Goal: Task Accomplishment & Management: Contribute content

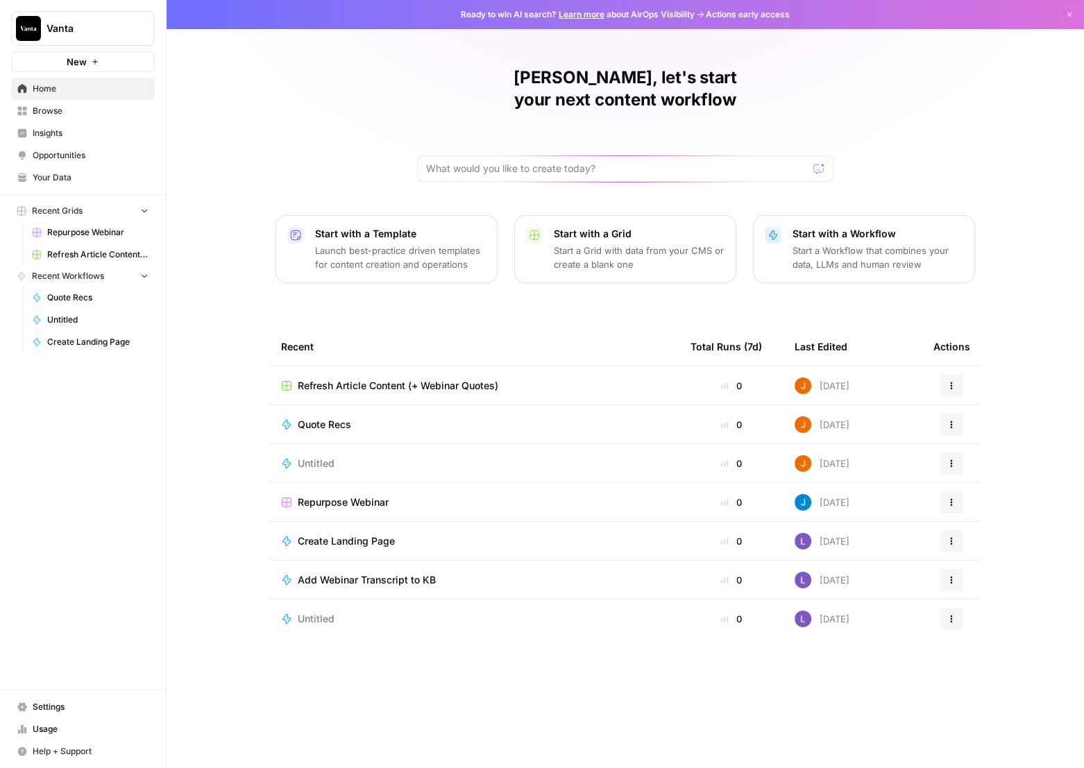
click at [55, 171] on span "Your Data" at bounding box center [91, 177] width 116 height 12
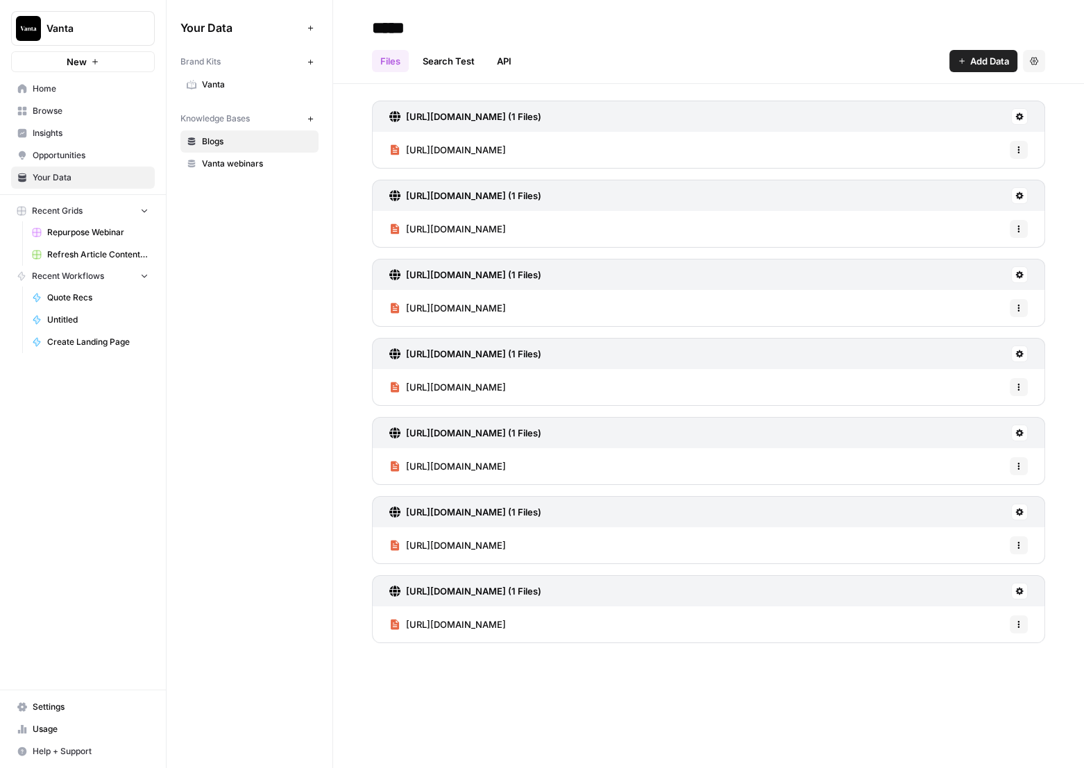
click at [64, 156] on span "Opportunities" at bounding box center [91, 155] width 116 height 12
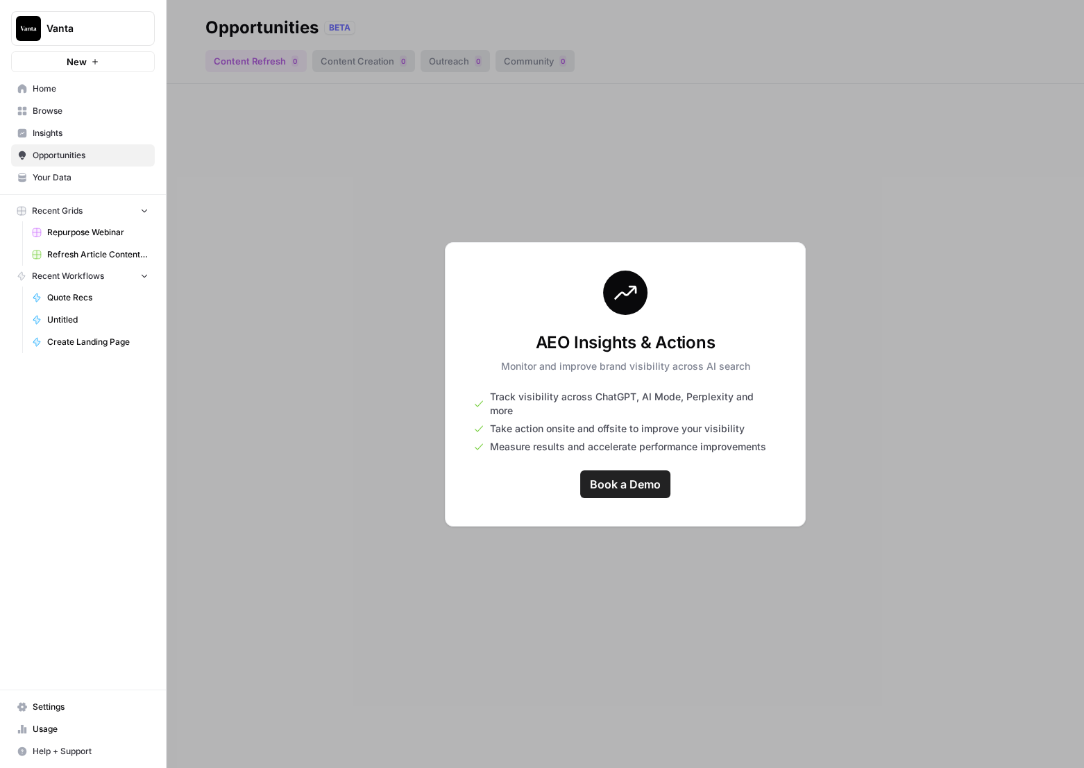
click at [56, 182] on span "Your Data" at bounding box center [91, 177] width 116 height 12
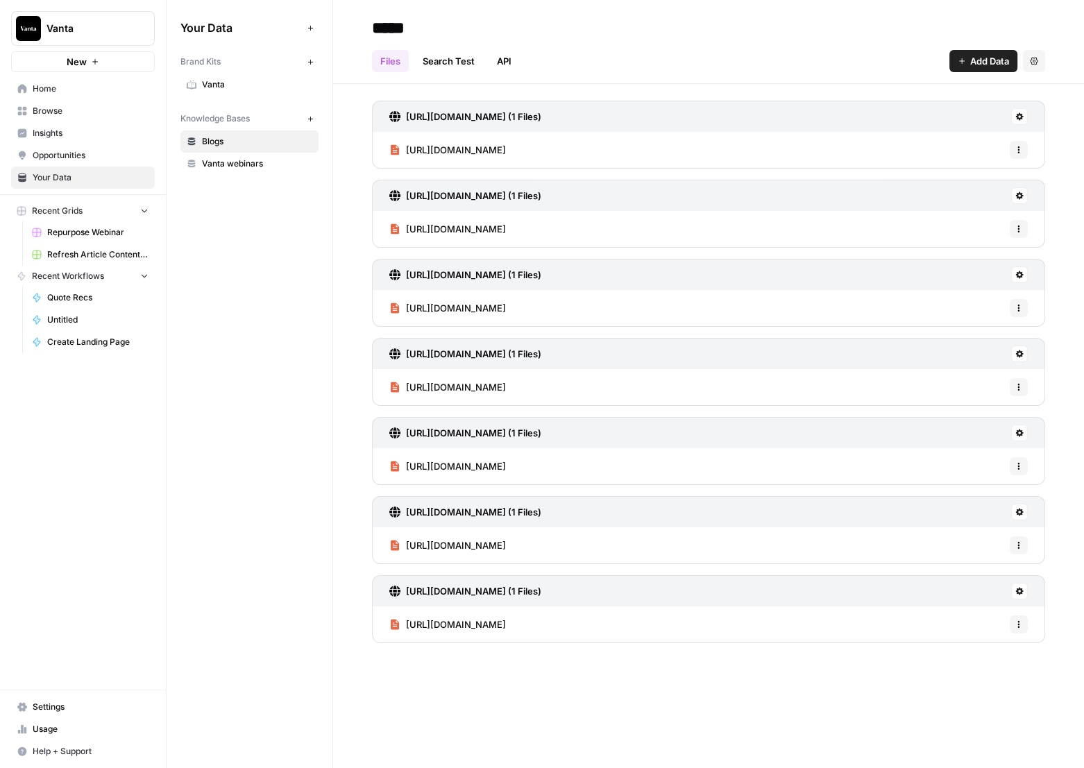
click at [157, 330] on nav "Recent Workflows Quote Recs Untitled Create Landing Page" at bounding box center [83, 309] width 166 height 87
click at [317, 120] on button "New" at bounding box center [310, 118] width 17 height 17
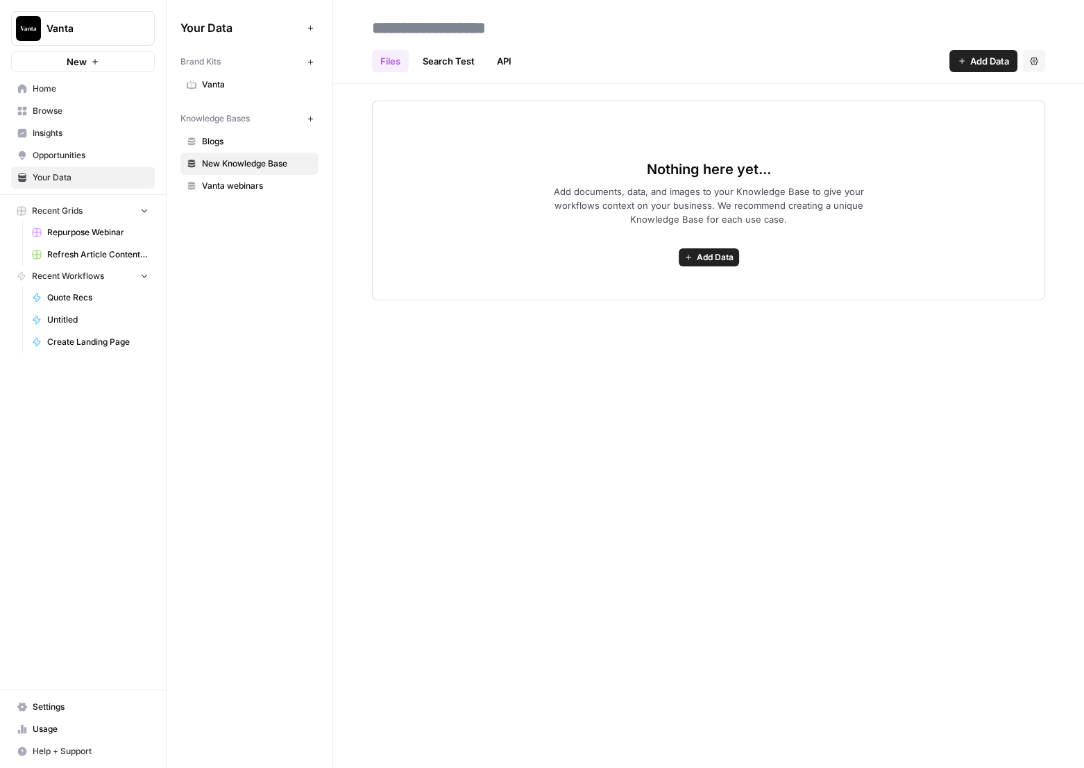
click at [226, 160] on span "New Knowledge Base" at bounding box center [257, 164] width 110 height 12
click at [441, 381] on div "**********" at bounding box center [708, 384] width 751 height 768
click at [485, 21] on input "**********" at bounding box center [477, 28] width 222 height 28
click at [517, 375] on div "**********" at bounding box center [708, 384] width 751 height 768
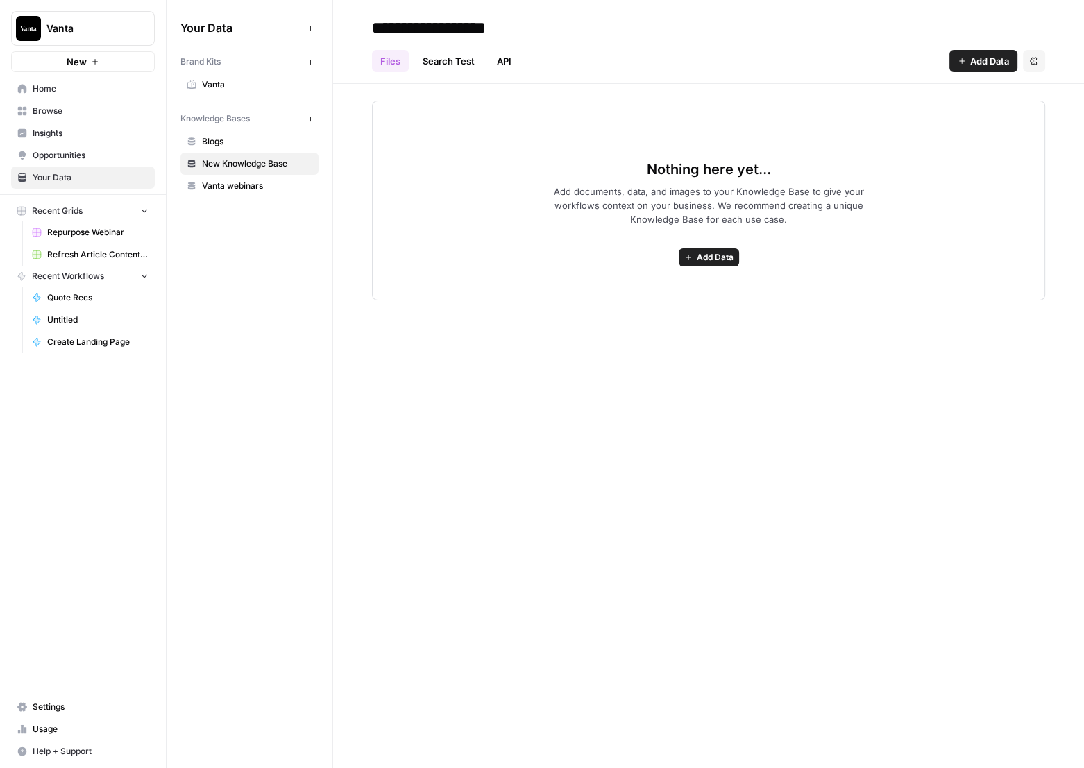
click at [457, 63] on link "Search Test" at bounding box center [448, 61] width 69 height 22
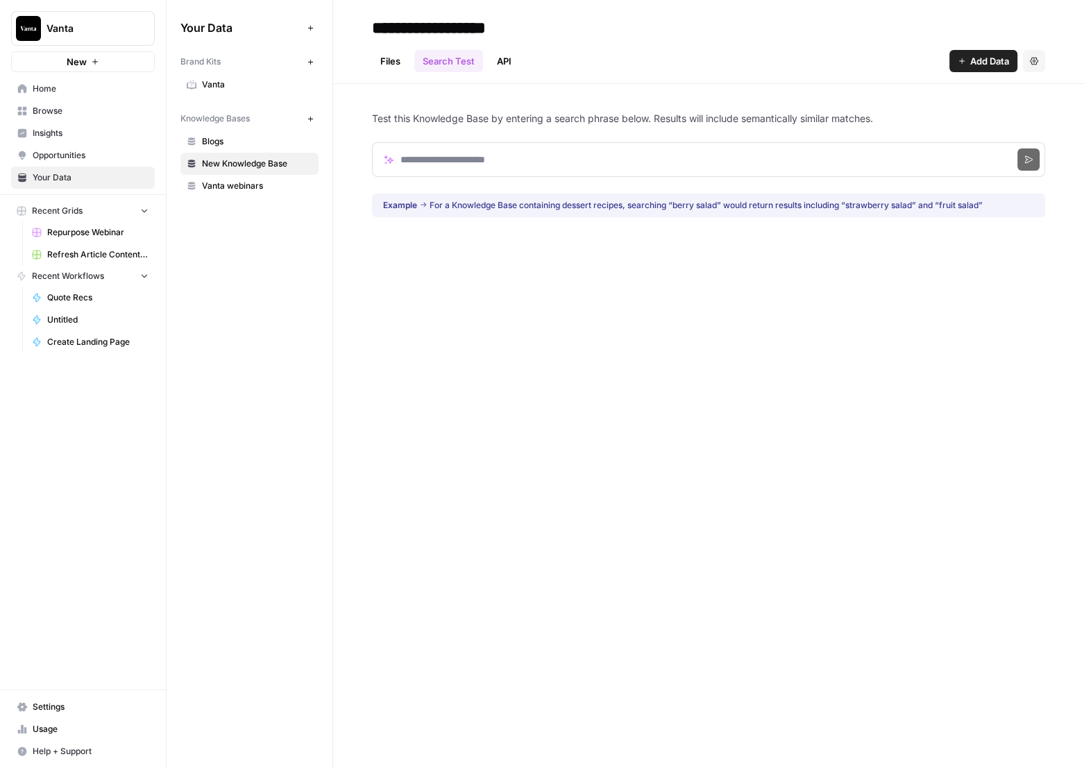
click at [502, 69] on link "API" at bounding box center [504, 61] width 31 height 22
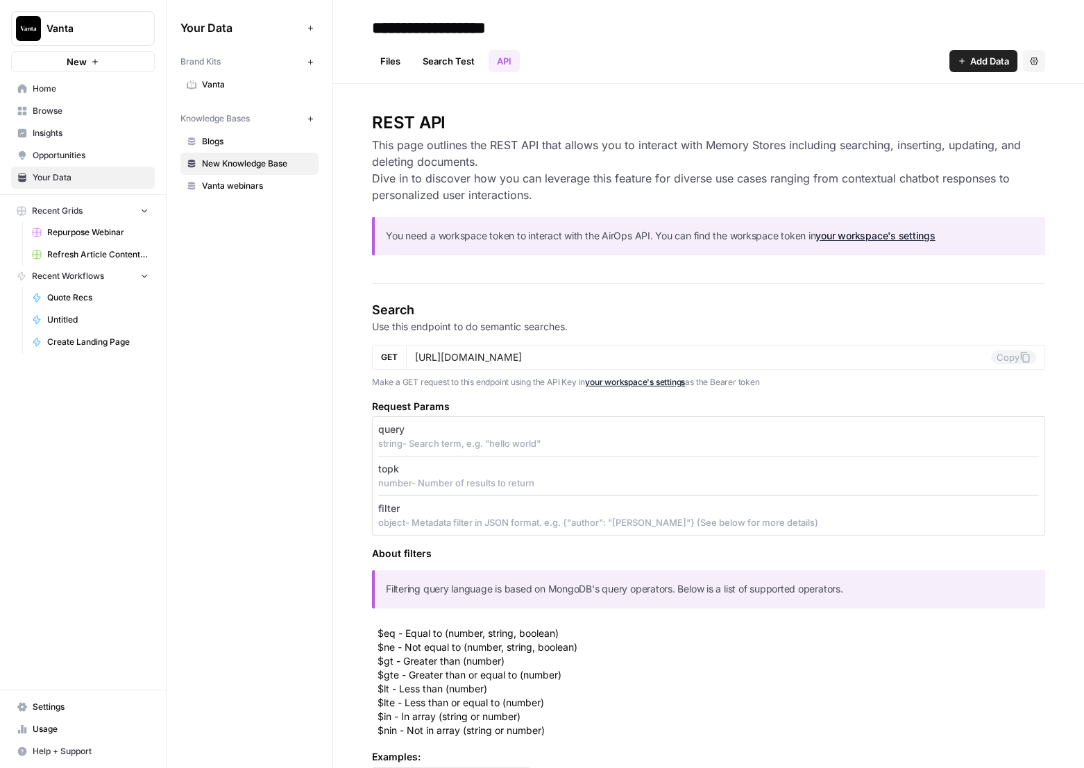
click at [423, 56] on link "Search Test" at bounding box center [448, 61] width 69 height 22
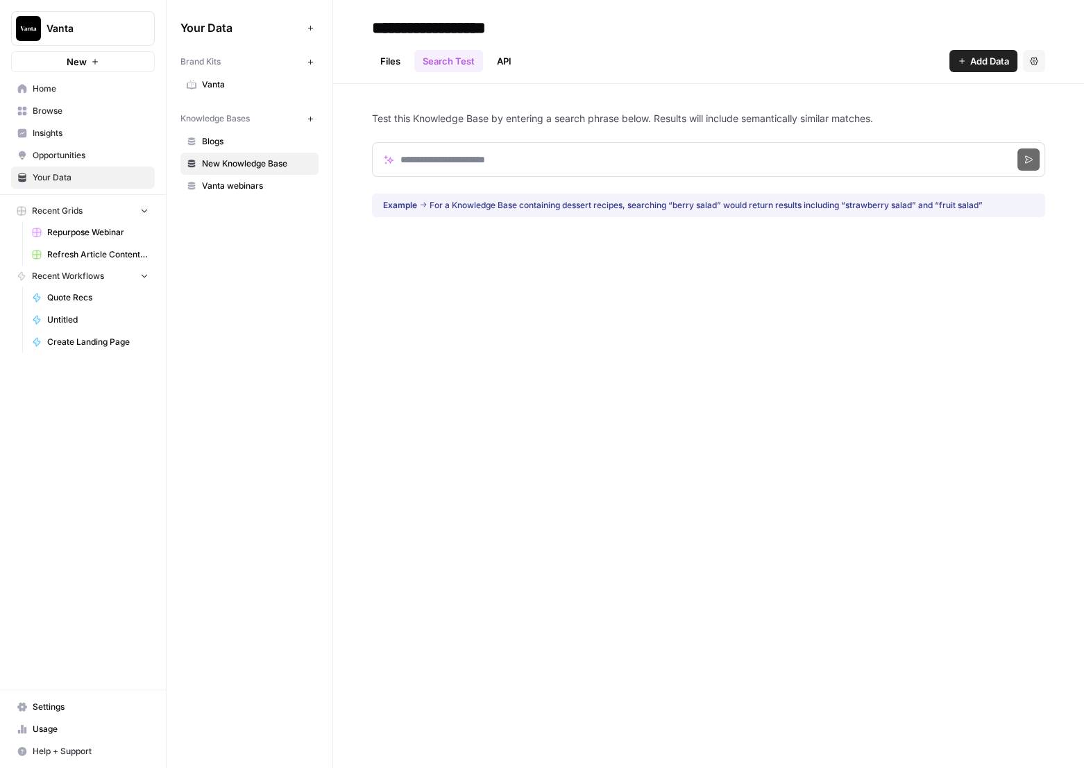
click at [389, 66] on link "Files" at bounding box center [390, 61] width 37 height 22
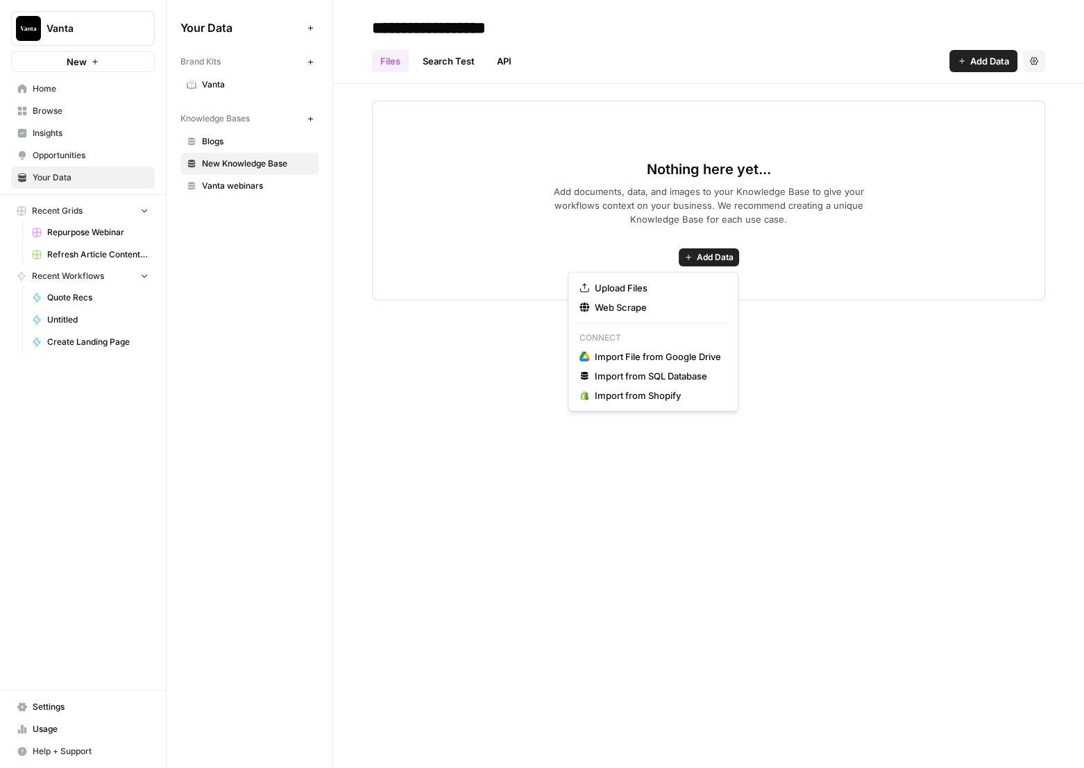
click at [714, 262] on span "Add Data" at bounding box center [715, 257] width 37 height 12
click at [681, 356] on span "Import File from Google Drive" at bounding box center [658, 357] width 126 height 14
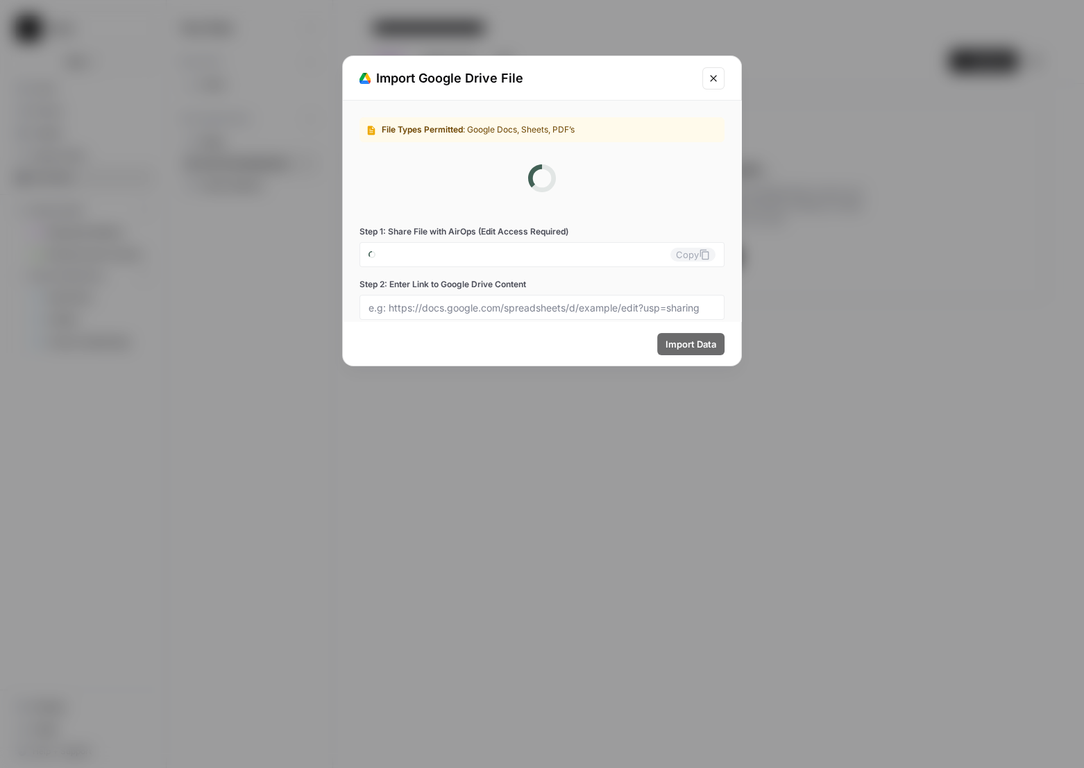
type input "[EMAIL_ADDRESS][DOMAIN_NAME]"
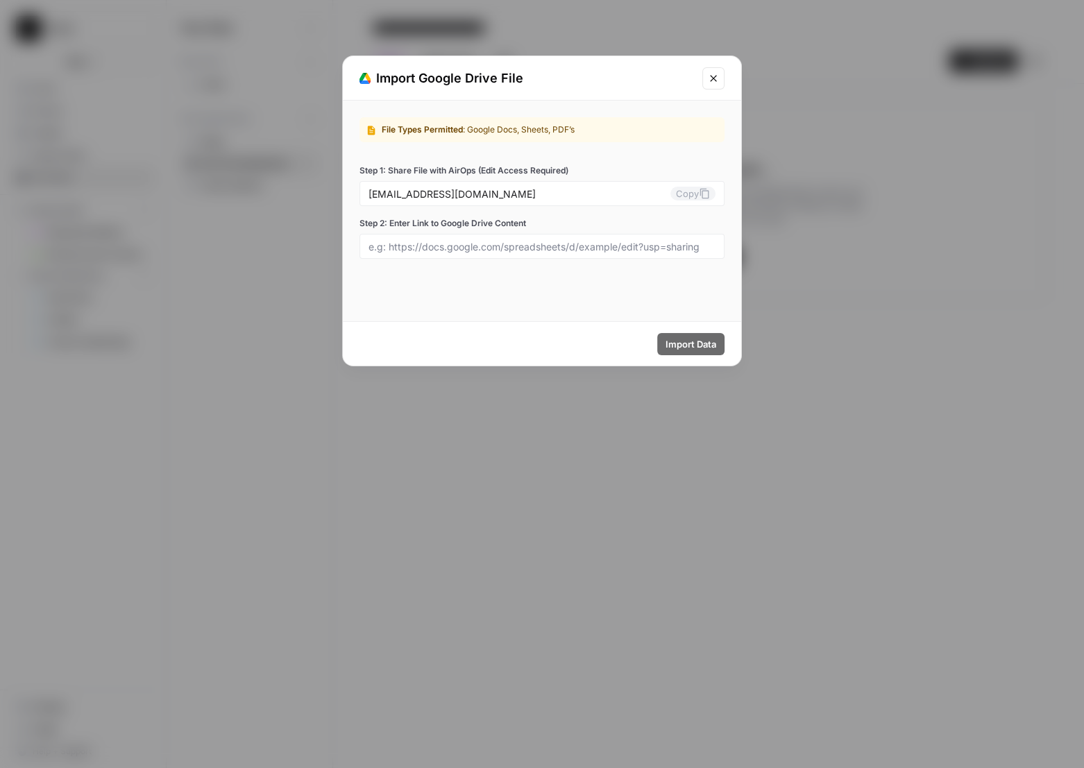
click at [711, 82] on icon "Close modal" at bounding box center [713, 78] width 11 height 11
